Goal: Task Accomplishment & Management: Manage account settings

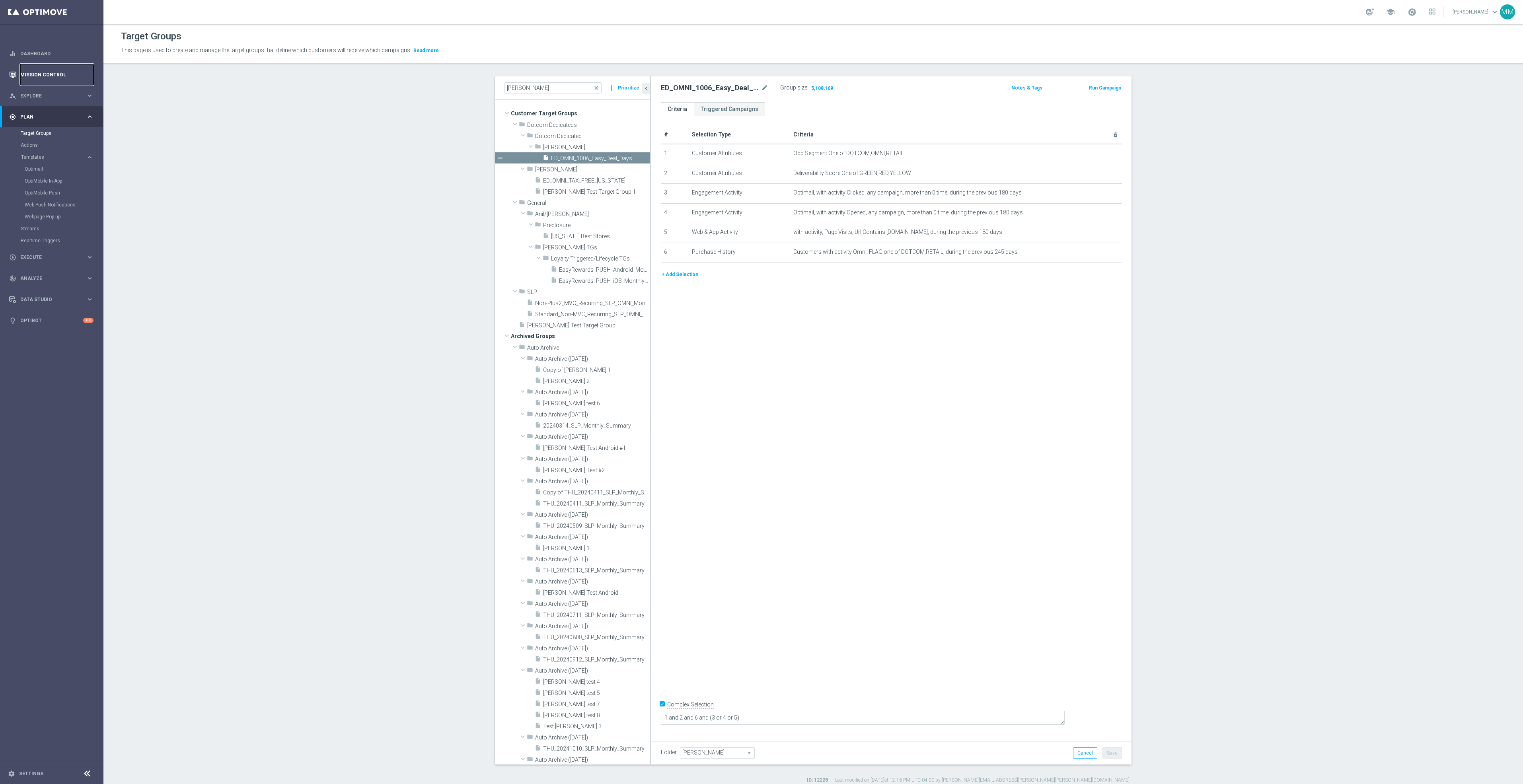
click at [49, 79] on link "Mission Control" at bounding box center [56, 74] width 73 height 21
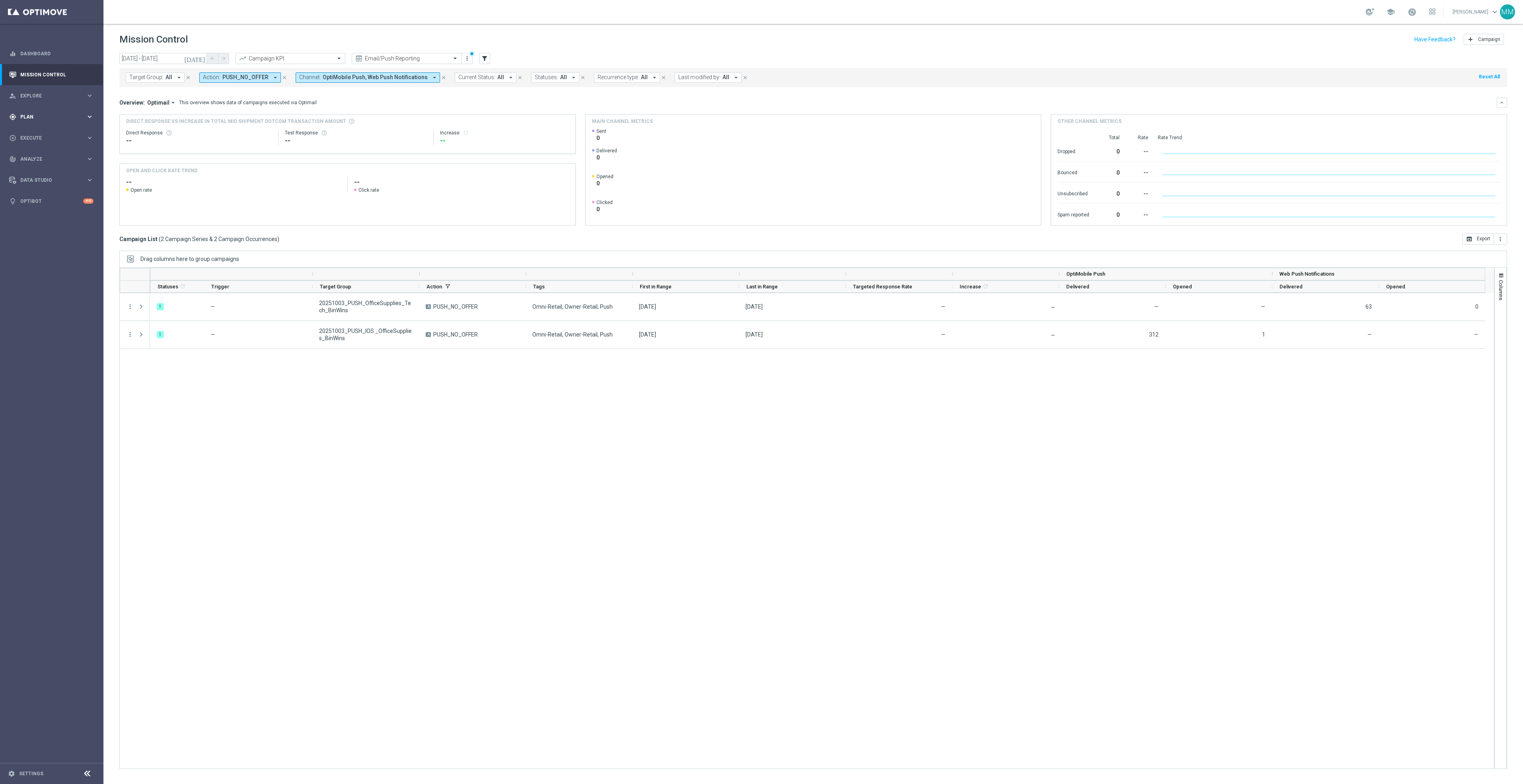
click at [22, 126] on div "gps_fixed Plan keyboard_arrow_right" at bounding box center [51, 116] width 103 height 21
click at [41, 131] on link "Target Groups" at bounding box center [52, 133] width 62 height 6
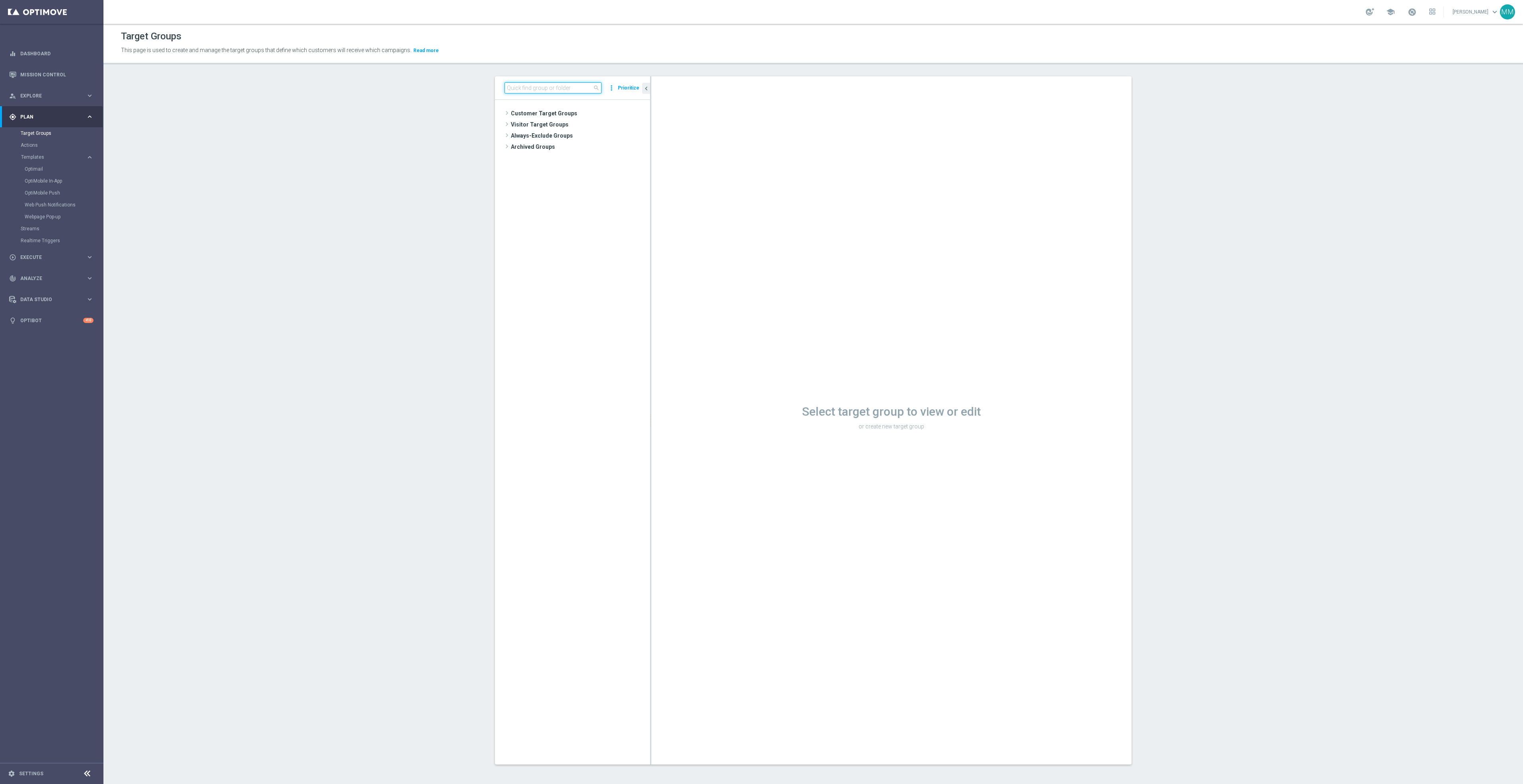
click at [562, 87] on input at bounding box center [552, 88] width 97 height 11
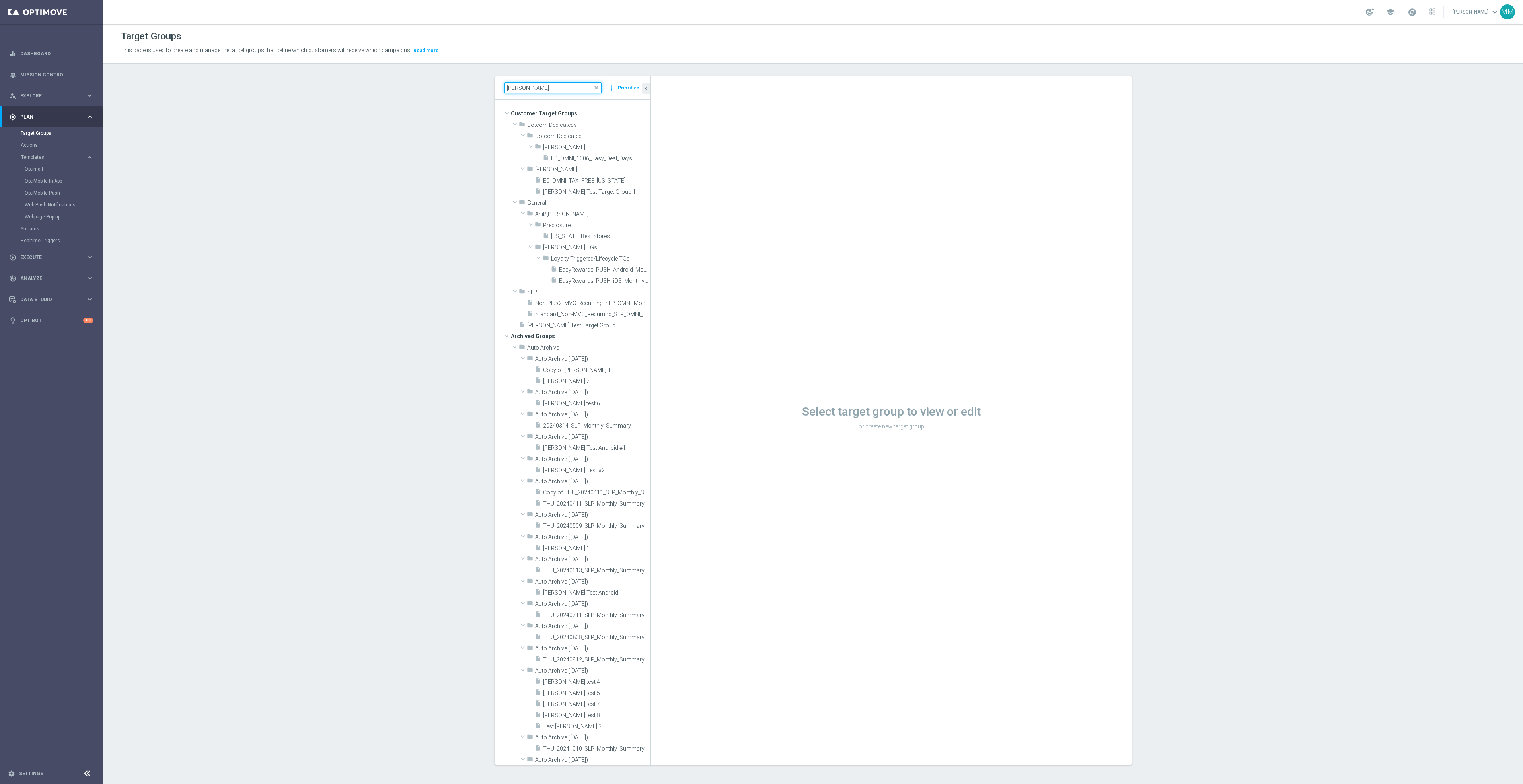
type input "mary"
click at [570, 158] on span "ED_OMNI_1006_Easy_Deal_Days" at bounding box center [591, 158] width 81 height 6
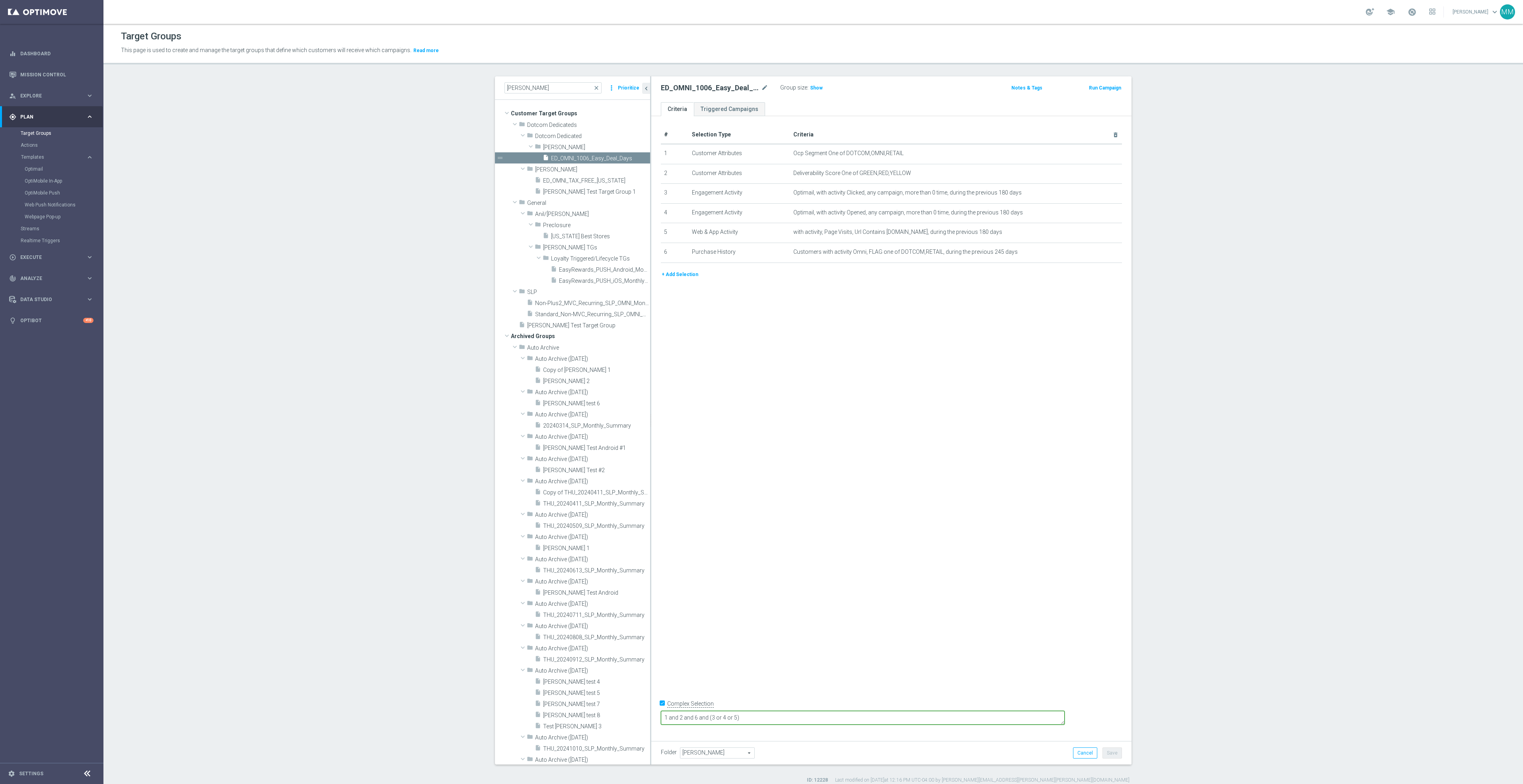
click at [761, 718] on textarea "1 and 2 and 6 and (3 or 4 or 5)" at bounding box center [862, 717] width 404 height 14
type textarea "1 and 2 and 6 and 7 and (3 or 4 or 5)"
click at [674, 270] on button "+ Add Selection" at bounding box center [680, 275] width 38 height 9
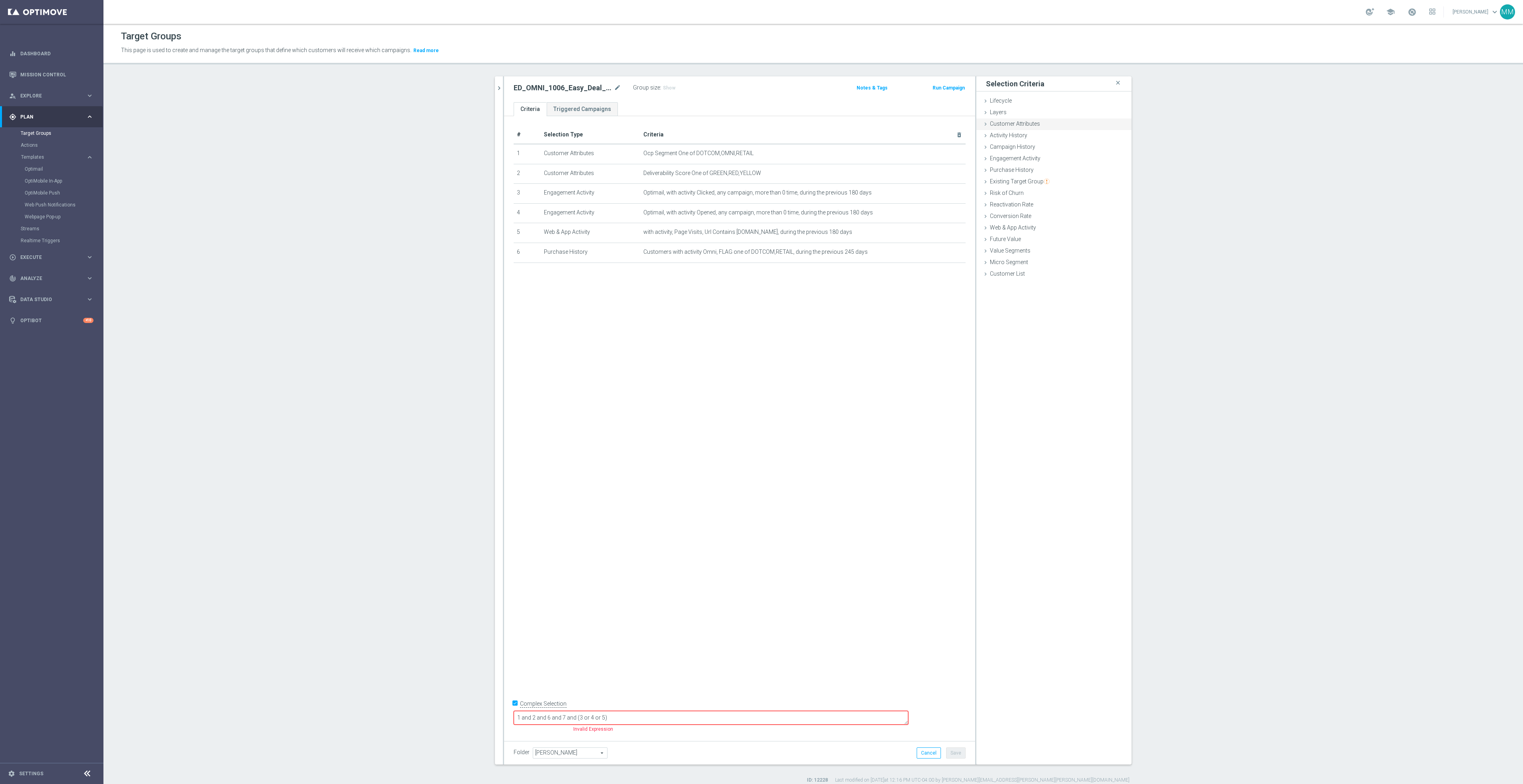
click at [1021, 125] on span "Customer Attributes" at bounding box center [1014, 123] width 50 height 6
click at [1047, 146] on span at bounding box center [1077, 146] width 83 height 10
click at [1048, 146] on input "search" at bounding box center [1078, 146] width 84 height 11
type input "customer sl"
click at [1063, 161] on span "Random Customer Slice" at bounding box center [1077, 157] width 76 height 6
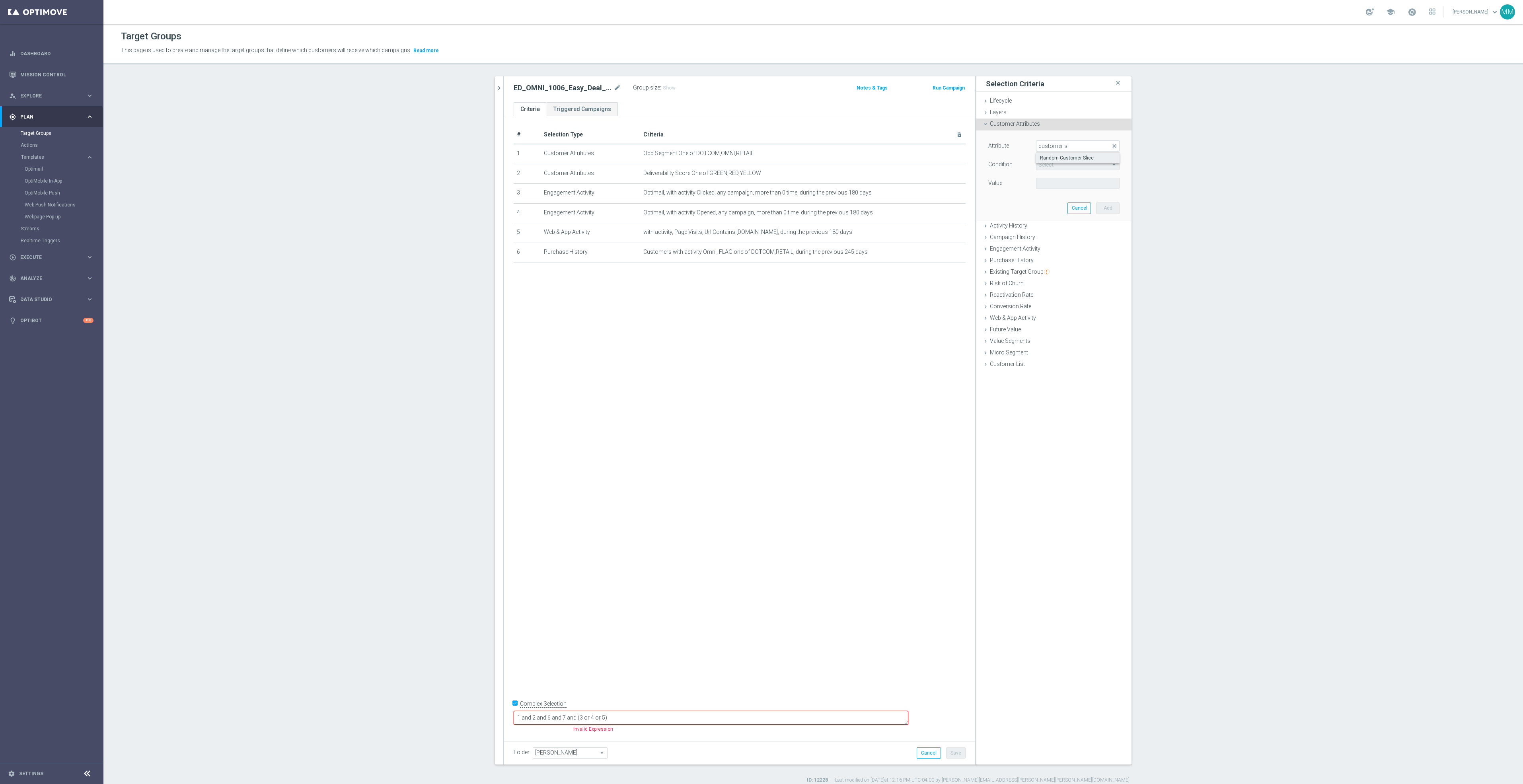
type input "Random Customer Slice"
click at [1069, 165] on span "Equals" at bounding box center [1077, 164] width 83 height 10
click at [1014, 193] on div "Attribute Random Customer Slice Random Customer Slice arrow_drop_down search Co…" at bounding box center [1054, 175] width 143 height 89
click at [1055, 183] on span at bounding box center [1077, 183] width 83 height 10
click at [1055, 165] on span "Equals" at bounding box center [1077, 164] width 83 height 10
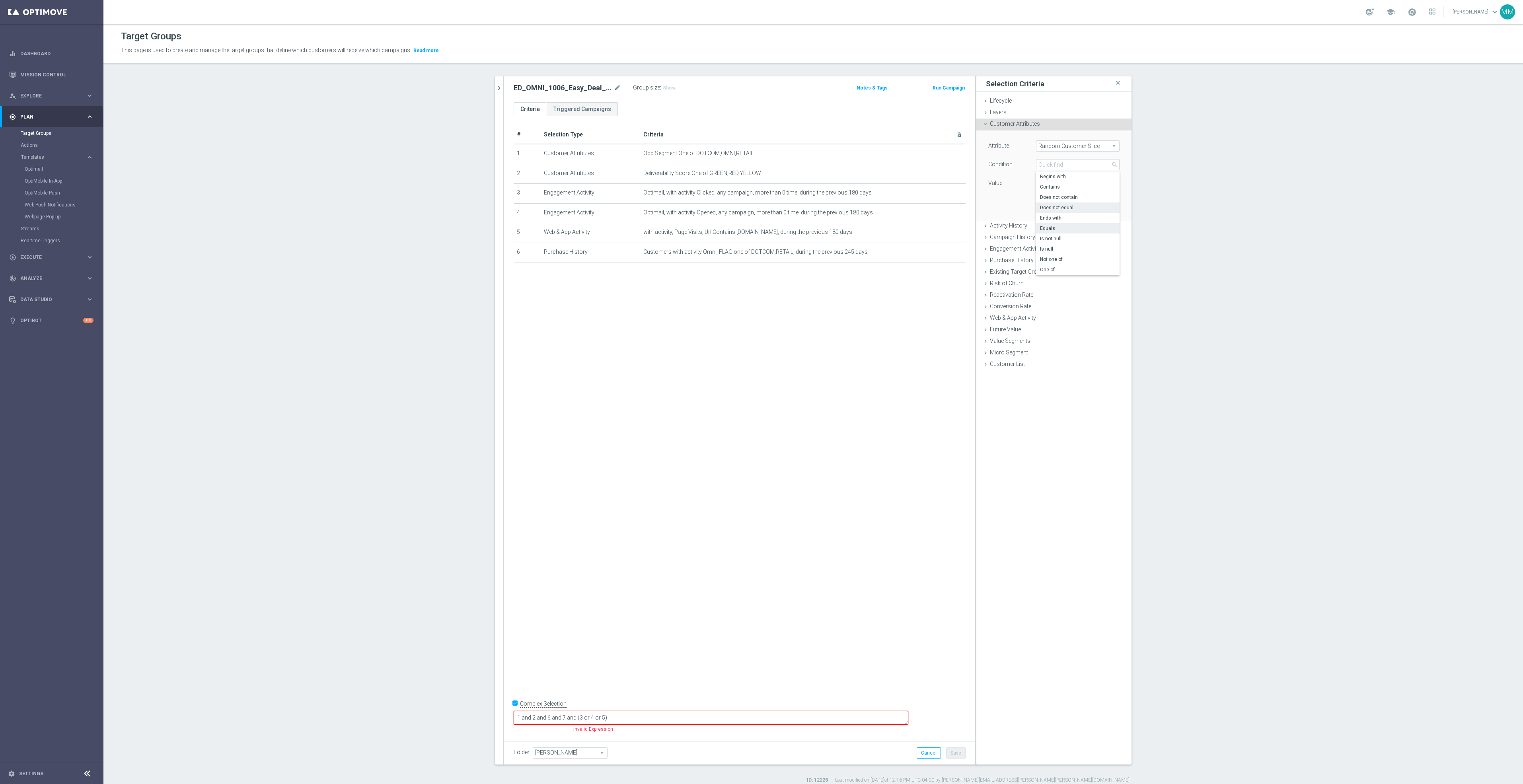
click at [1079, 206] on span "Does not equal" at bounding box center [1077, 207] width 76 height 6
type input "Does not equal"
click at [1056, 184] on span at bounding box center [1077, 183] width 83 height 10
click at [1065, 254] on label "7th 10% slice" at bounding box center [1078, 256] width 84 height 10
type input "7th 10% slice"
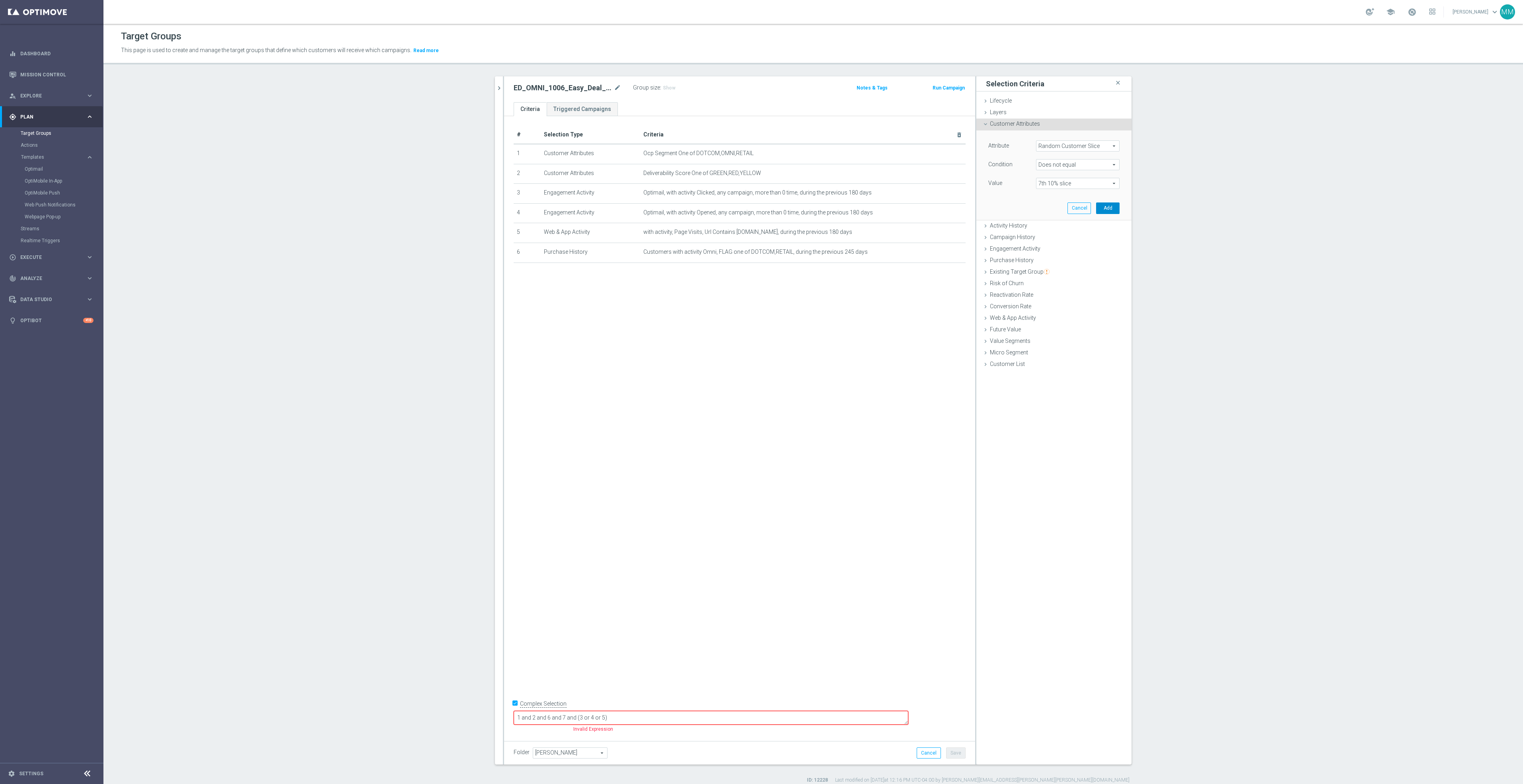
click at [1096, 208] on button "Add" at bounding box center [1108, 208] width 24 height 11
click at [957, 753] on button "Save" at bounding box center [955, 753] width 19 height 11
click at [666, 91] on h3 "Show" at bounding box center [670, 88] width 15 height 9
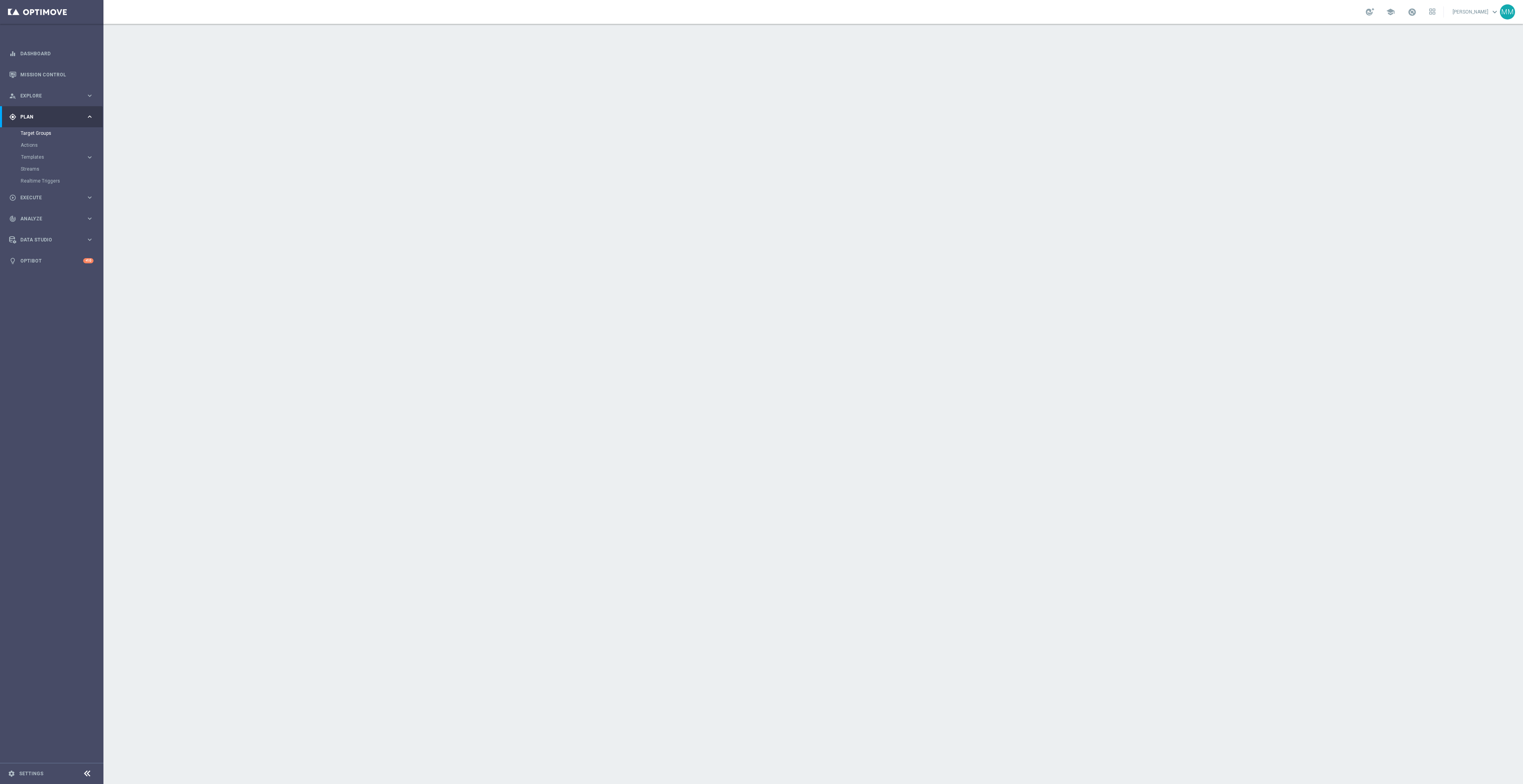
click at [38, 152] on accordion "Templates keyboard_arrow_right Optimail OptiMobile In-App OptiMobile Push Web P…" at bounding box center [62, 156] width 82 height 12
click at [33, 146] on link "Actions" at bounding box center [52, 145] width 62 height 6
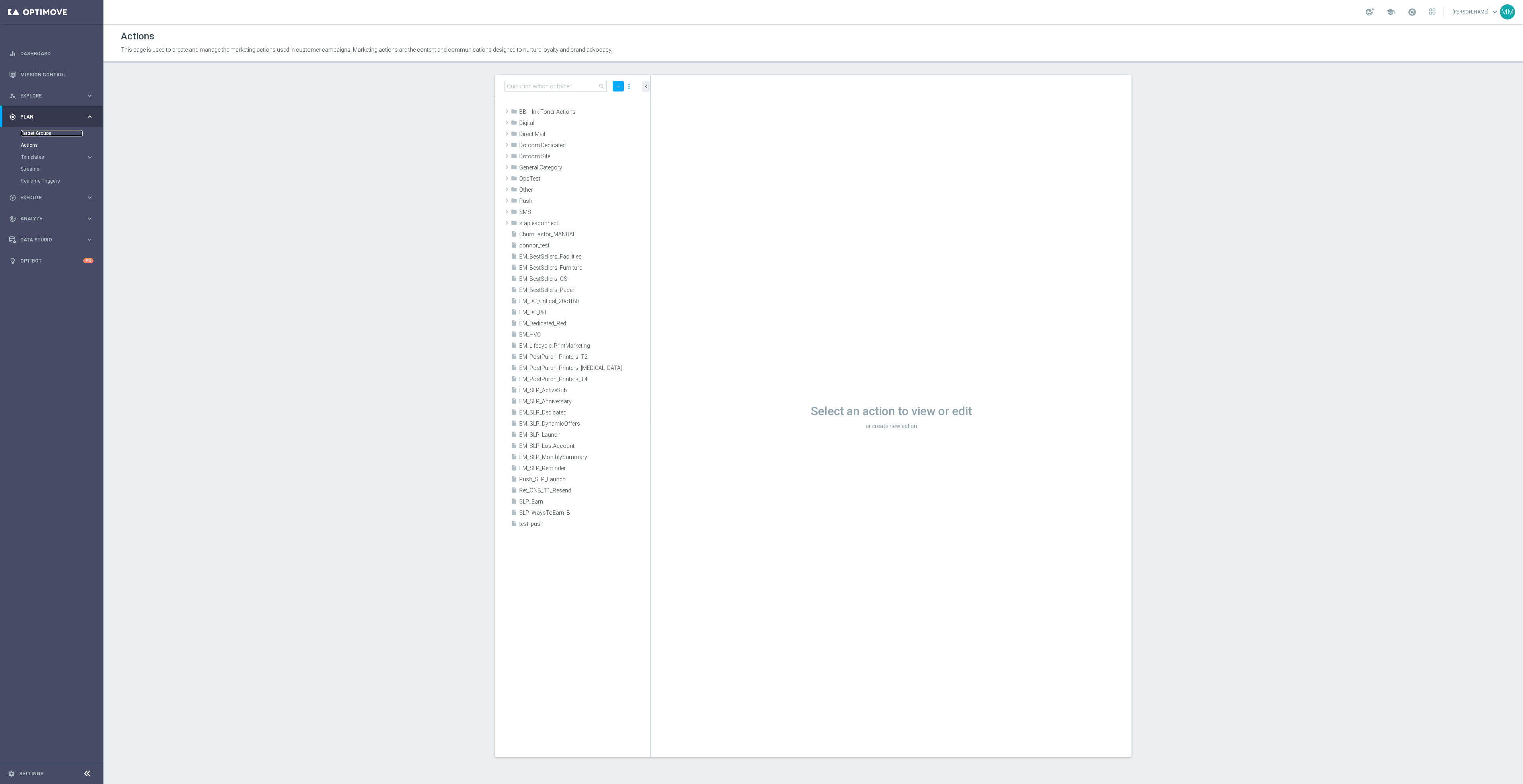
click at [43, 136] on link "Target Groups" at bounding box center [52, 133] width 62 height 6
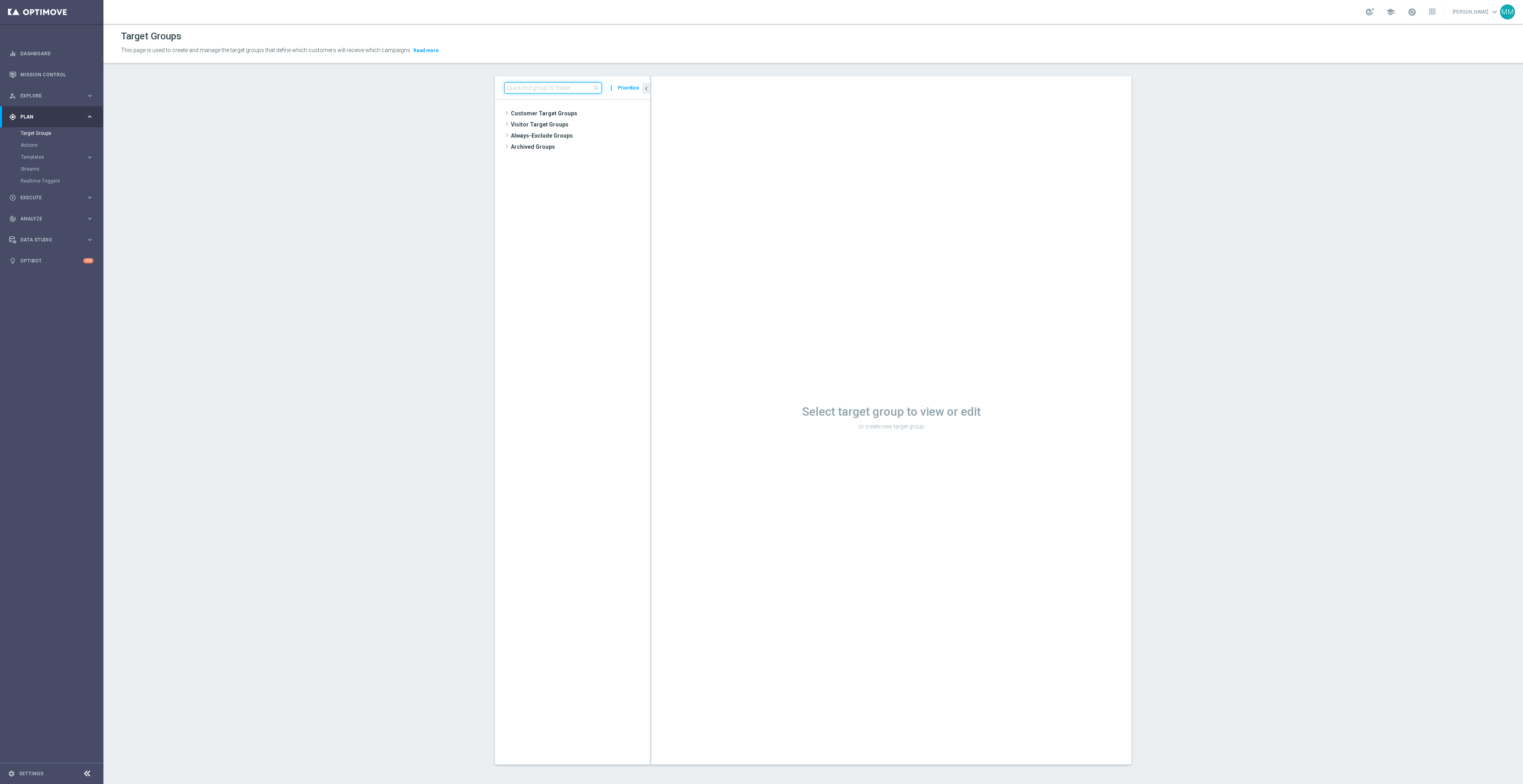
click at [559, 87] on input at bounding box center [552, 88] width 97 height 11
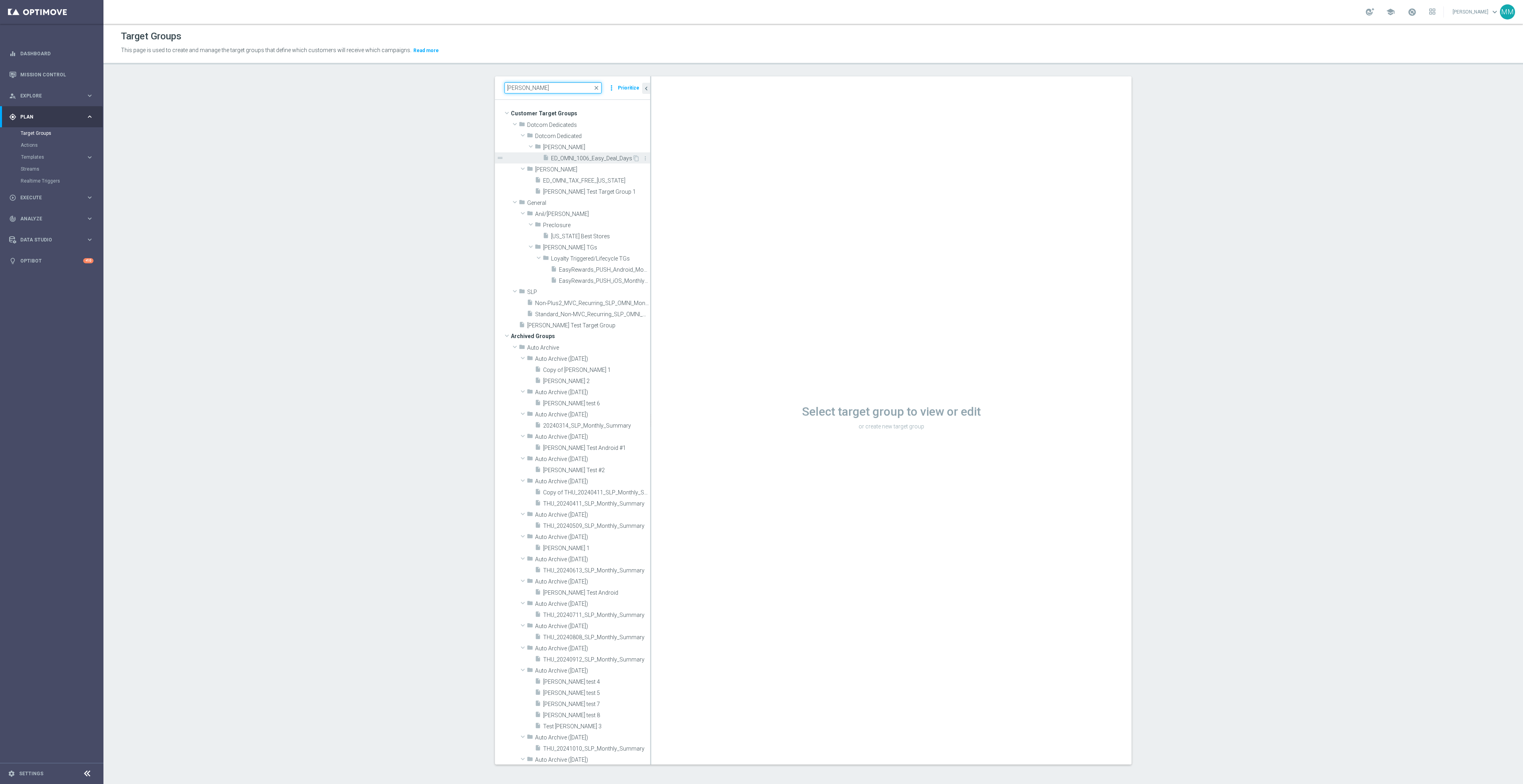
type input "[PERSON_NAME]"
click at [581, 157] on span "ED_OMNI_1006_Easy_Deal_Days" at bounding box center [591, 158] width 81 height 6
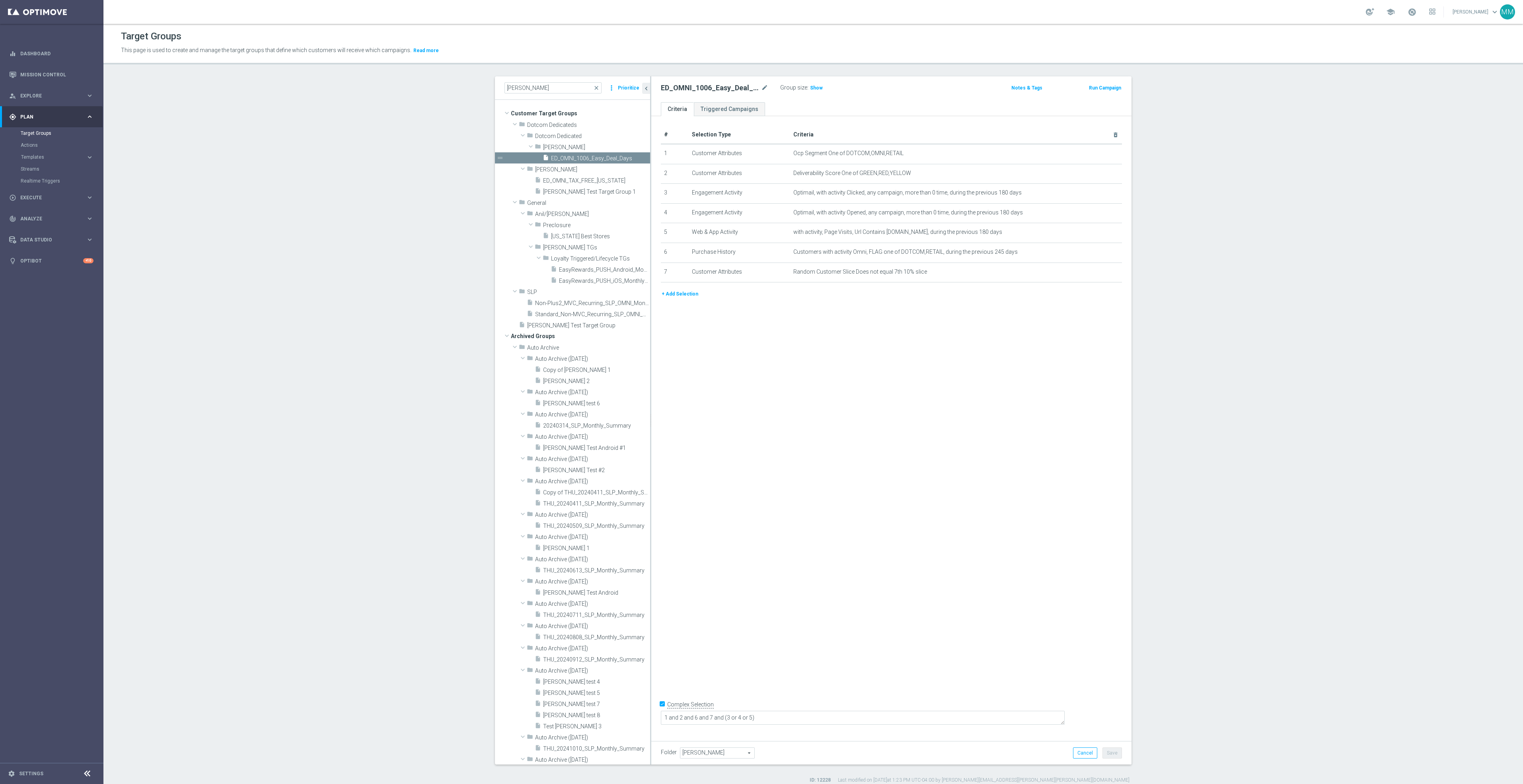
drag, startPoint x: 809, startPoint y: 86, endPoint x: 799, endPoint y: 95, distance: 13.5
click at [810, 86] on span "Show" at bounding box center [816, 88] width 13 height 5
